Goal: Register for event/course

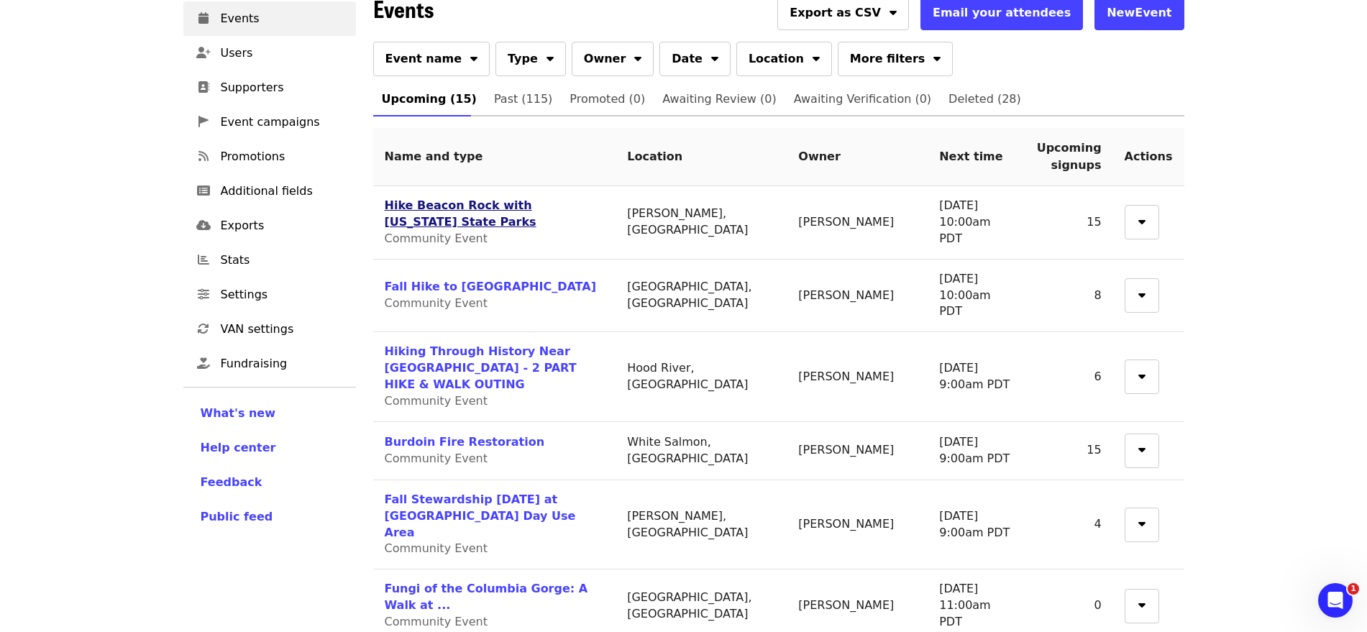
click at [449, 201] on link "Hike Beacon Rock with [US_STATE] State Parks" at bounding box center [461, 213] width 152 height 30
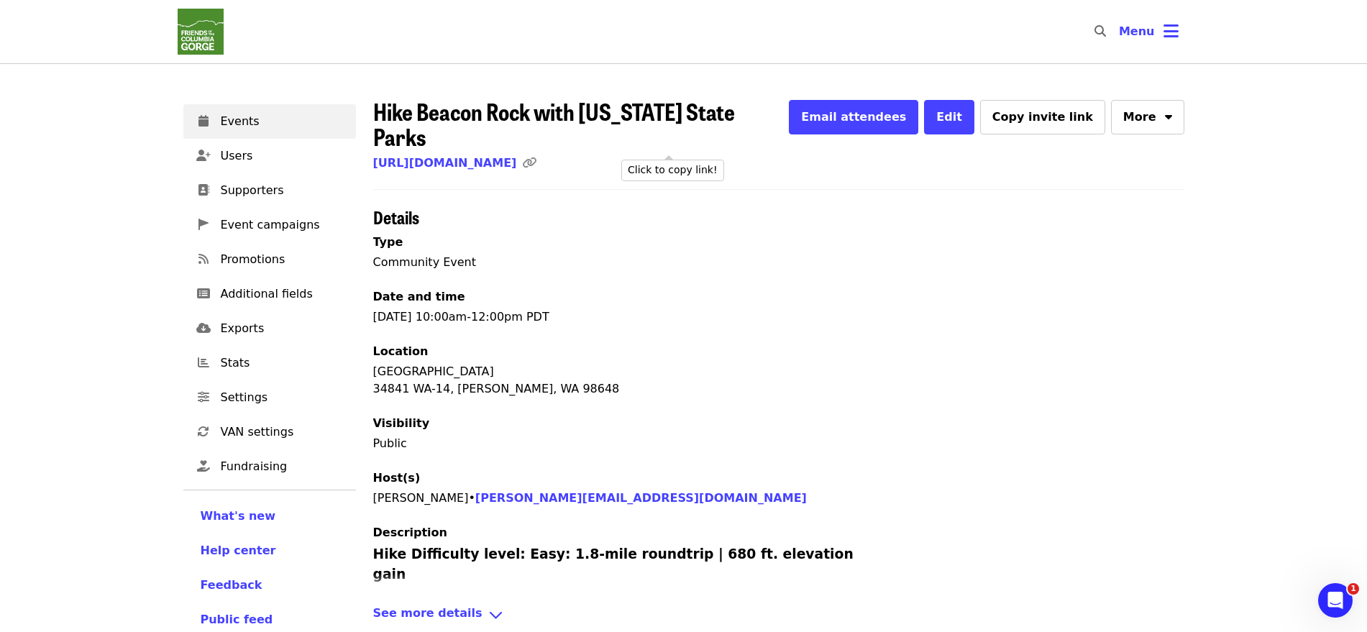
click at [536, 156] on icon "link icon" at bounding box center [529, 163] width 14 height 14
click at [517, 156] on link "[URL][DOMAIN_NAME]" at bounding box center [445, 163] width 144 height 14
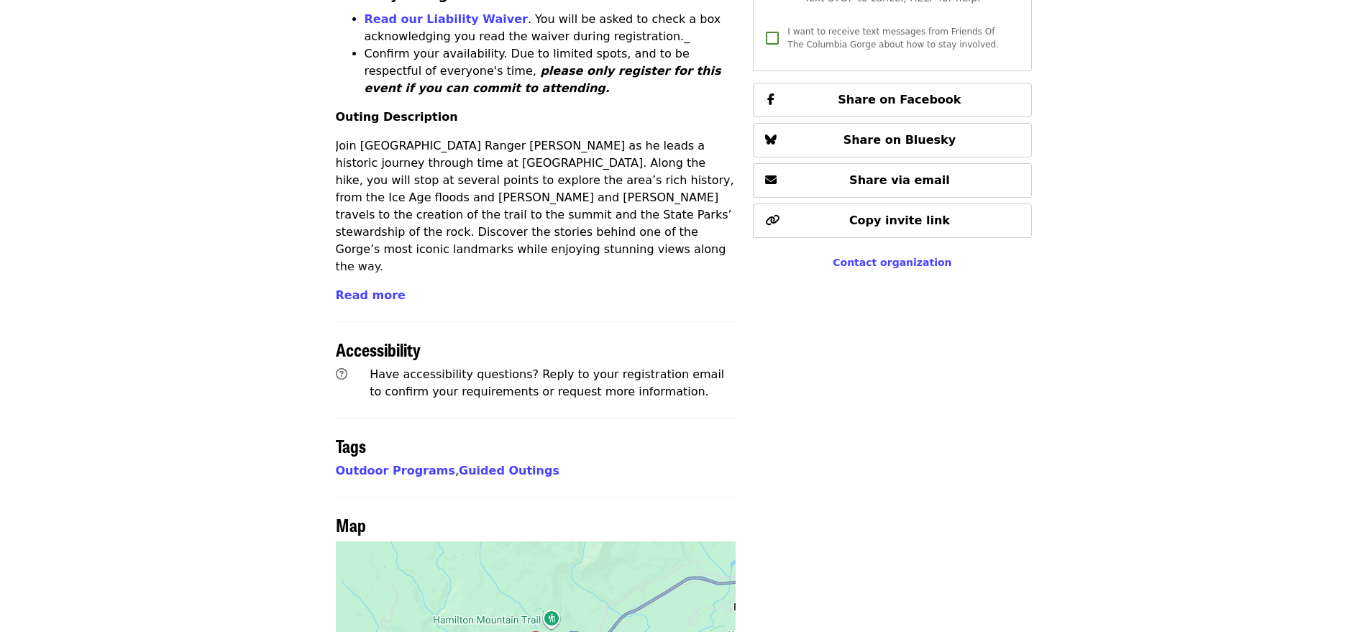
scroll to position [615, 0]
click at [373, 288] on span "Read more" at bounding box center [371, 295] width 70 height 14
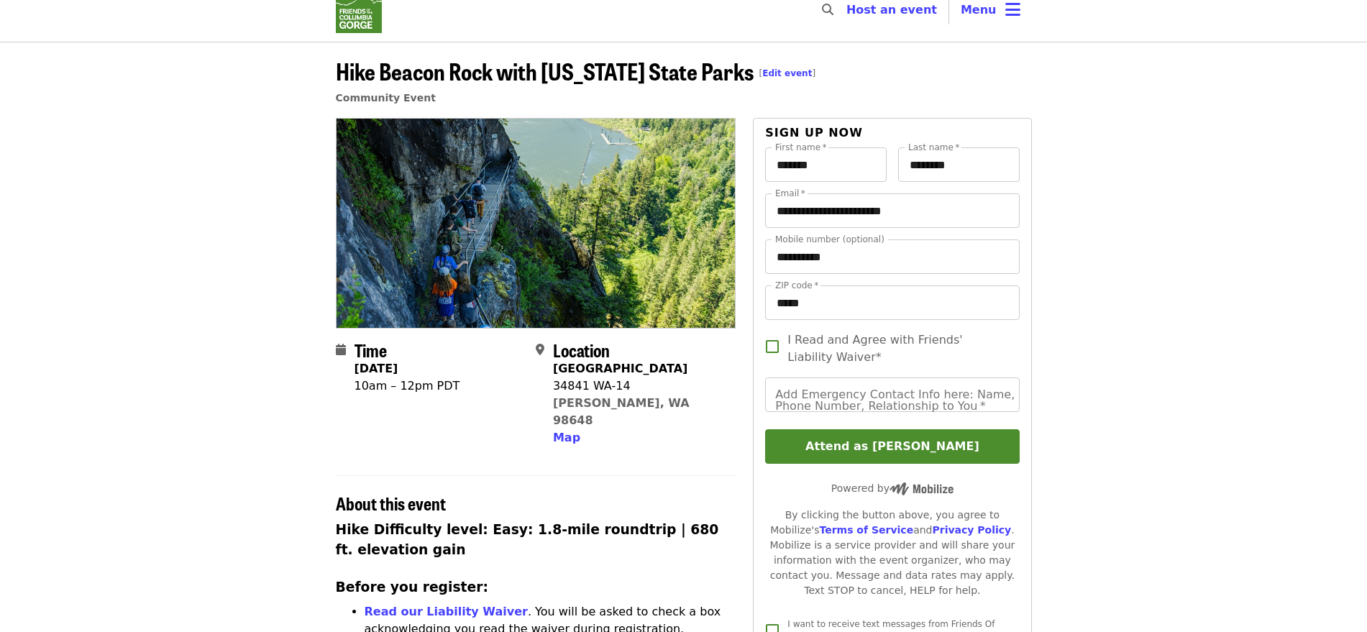
scroll to position [0, 0]
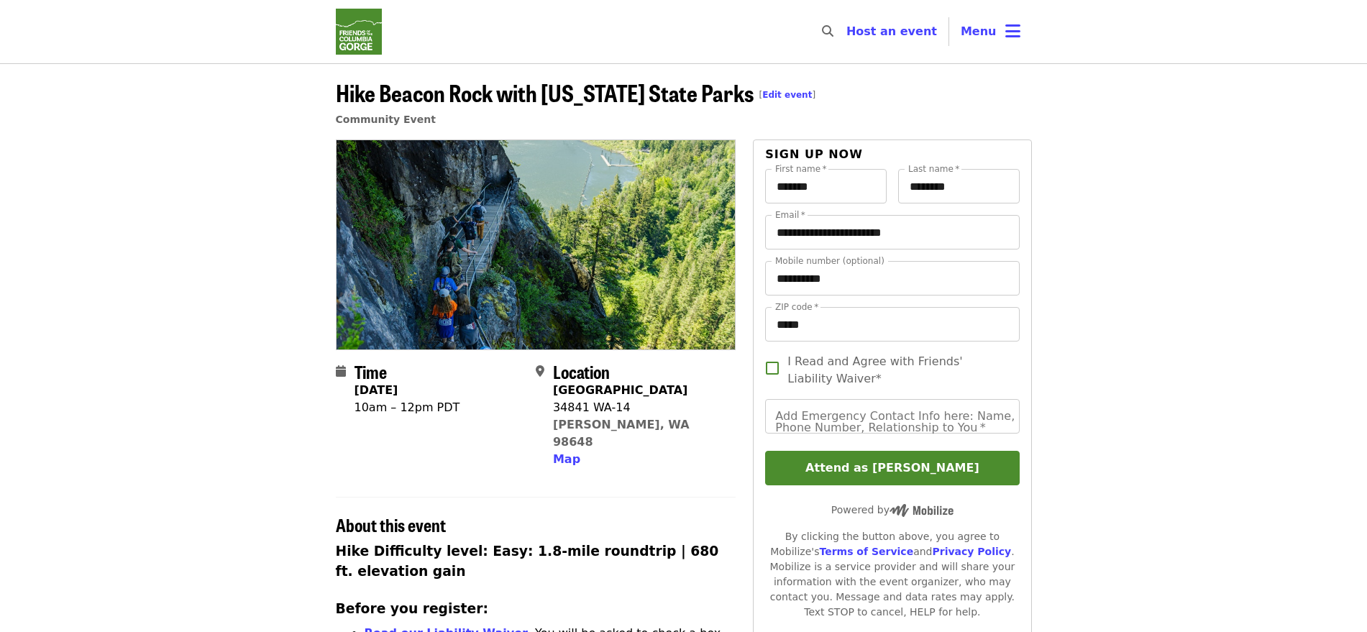
click at [365, 19] on img "Main navigation" at bounding box center [359, 32] width 46 height 46
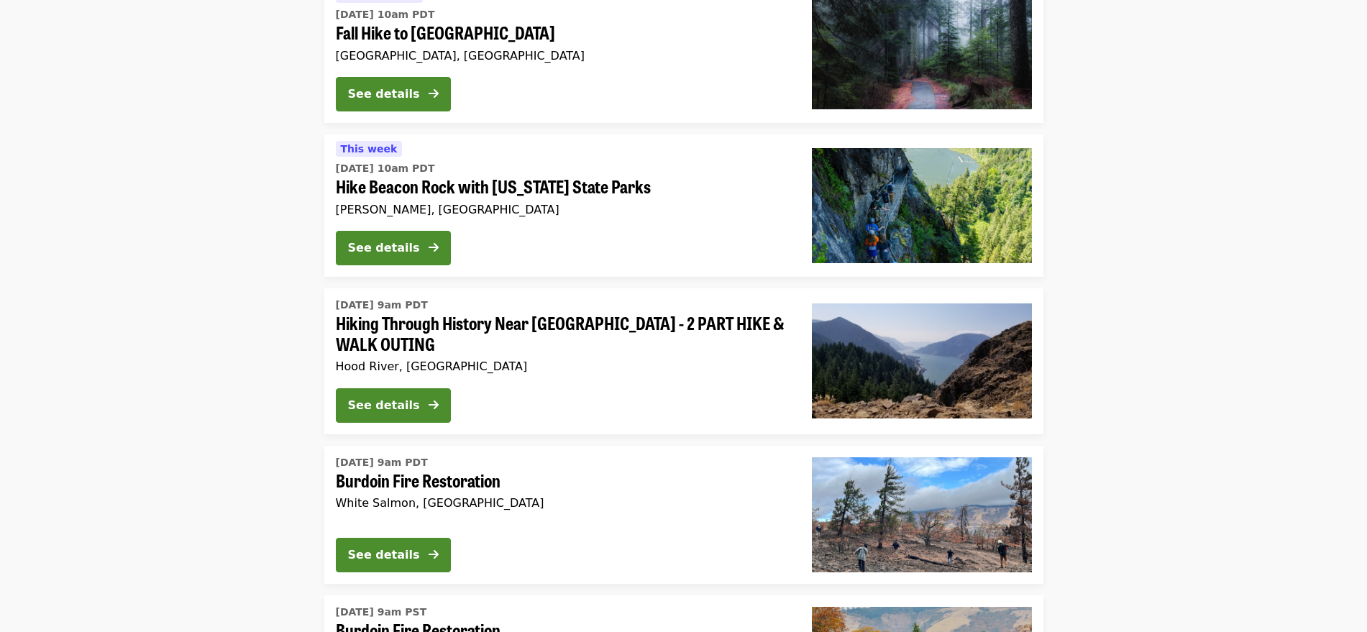
scroll to position [925, 0]
